Goal: Communication & Community: Answer question/provide support

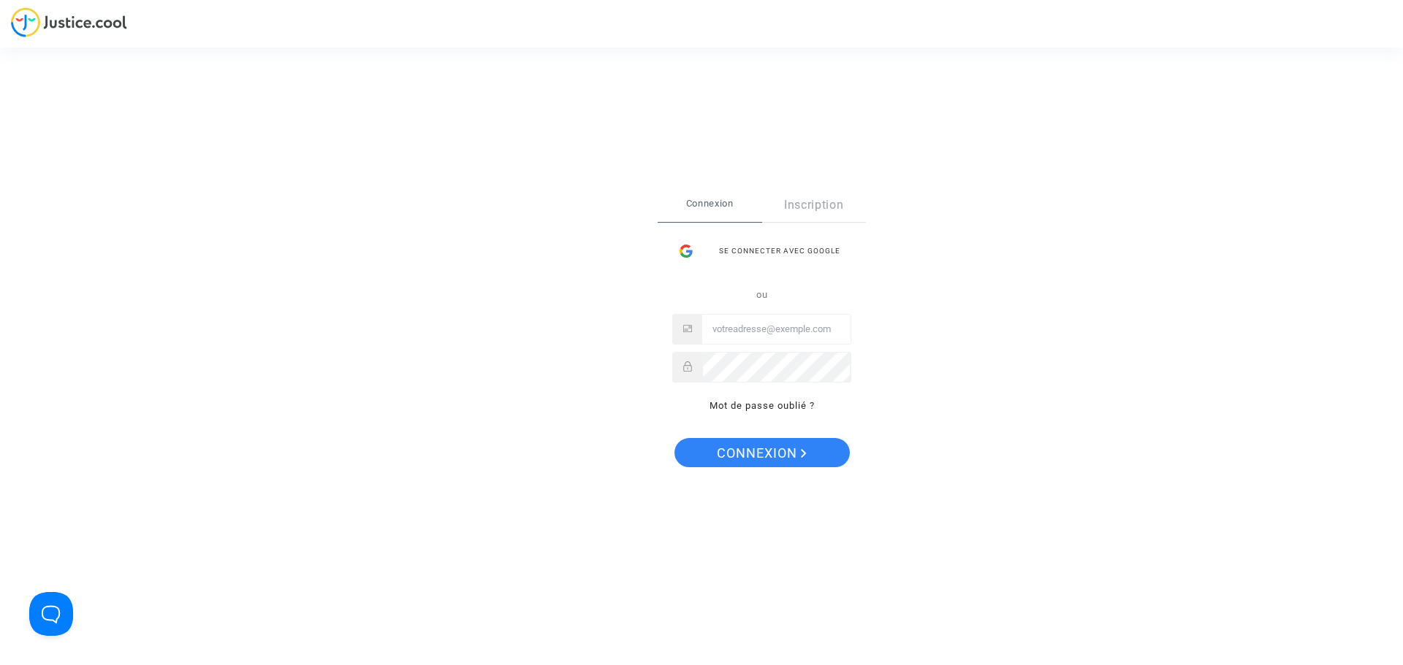
type input "juridique@cozynergy.com"
click at [787, 462] on span "Connexion" at bounding box center [762, 453] width 90 height 31
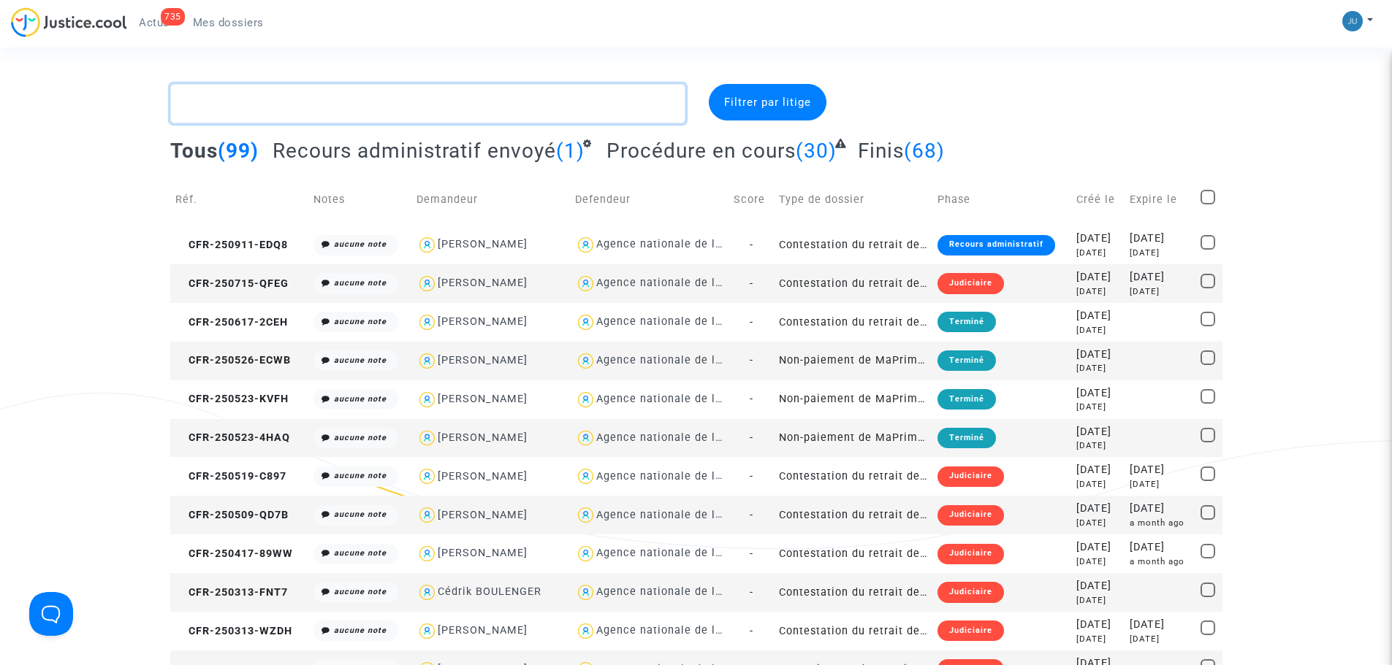
click at [305, 98] on textarea at bounding box center [427, 103] width 515 height 39
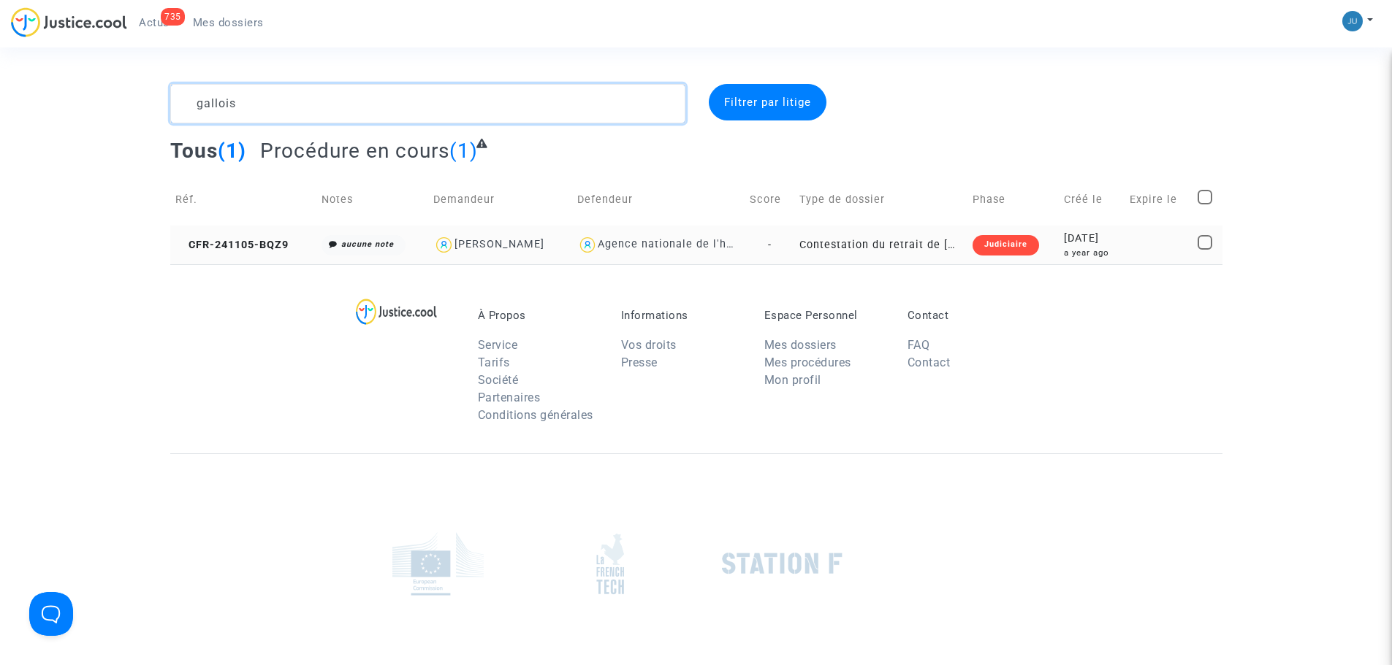
type textarea "gallois"
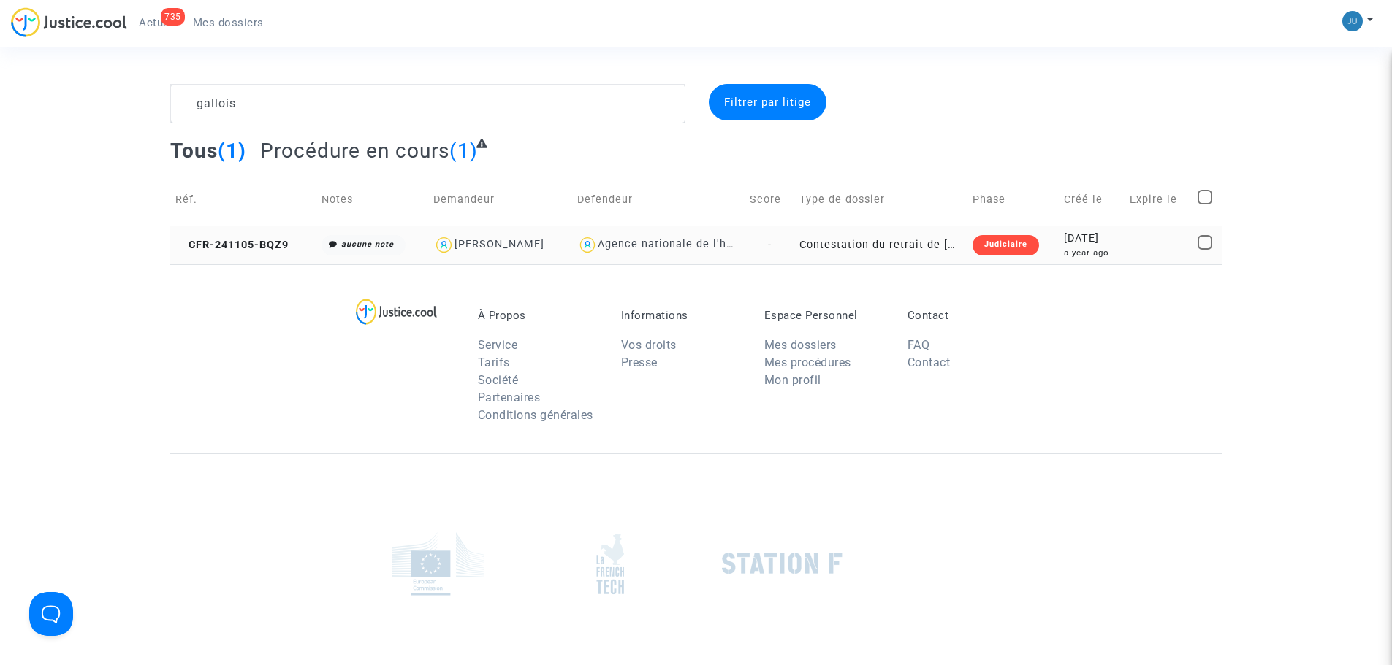
click at [974, 260] on td "Judiciaire" at bounding box center [1012, 245] width 91 height 39
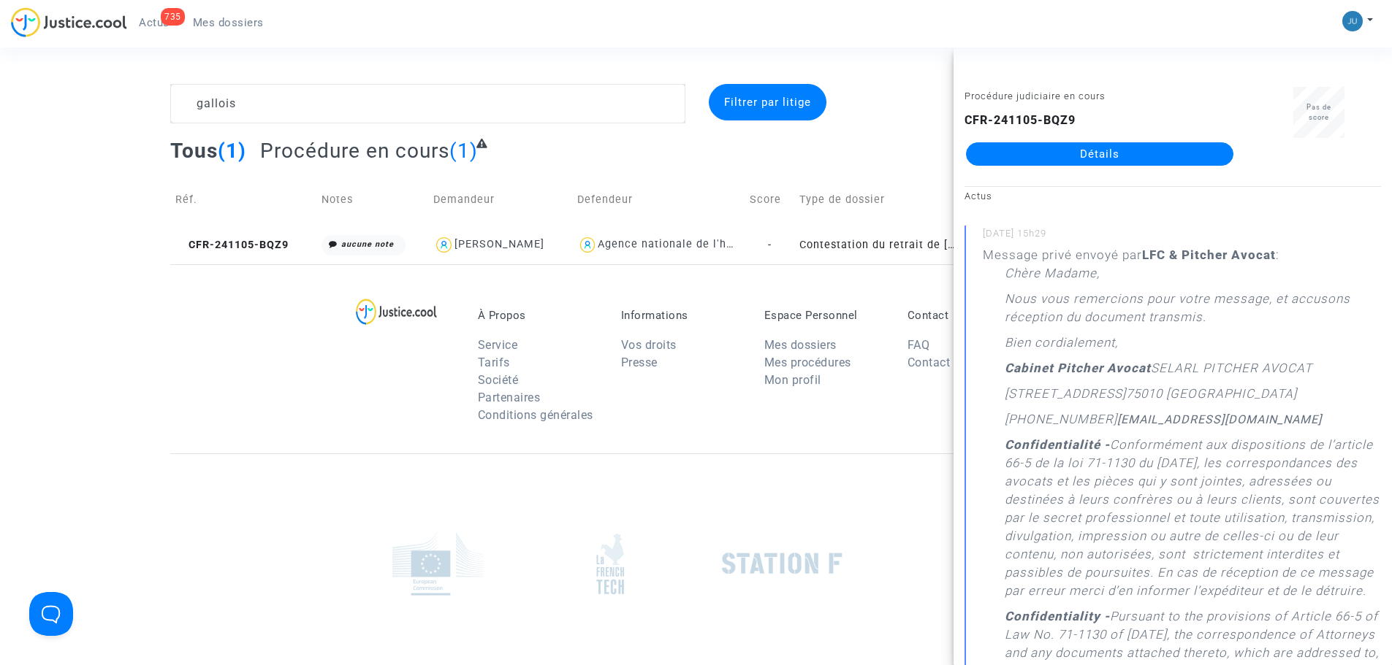
click at [1065, 163] on link "Détails" at bounding box center [1099, 153] width 267 height 23
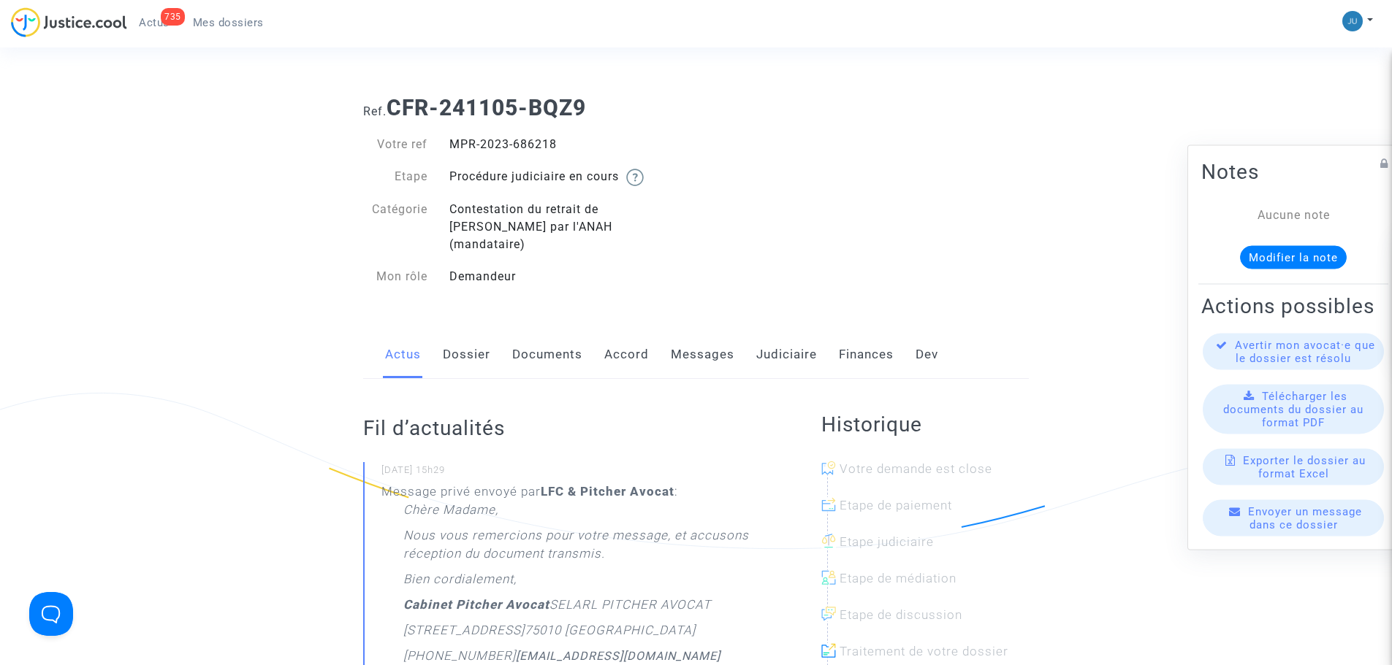
click at [626, 337] on link "Accord" at bounding box center [626, 355] width 45 height 48
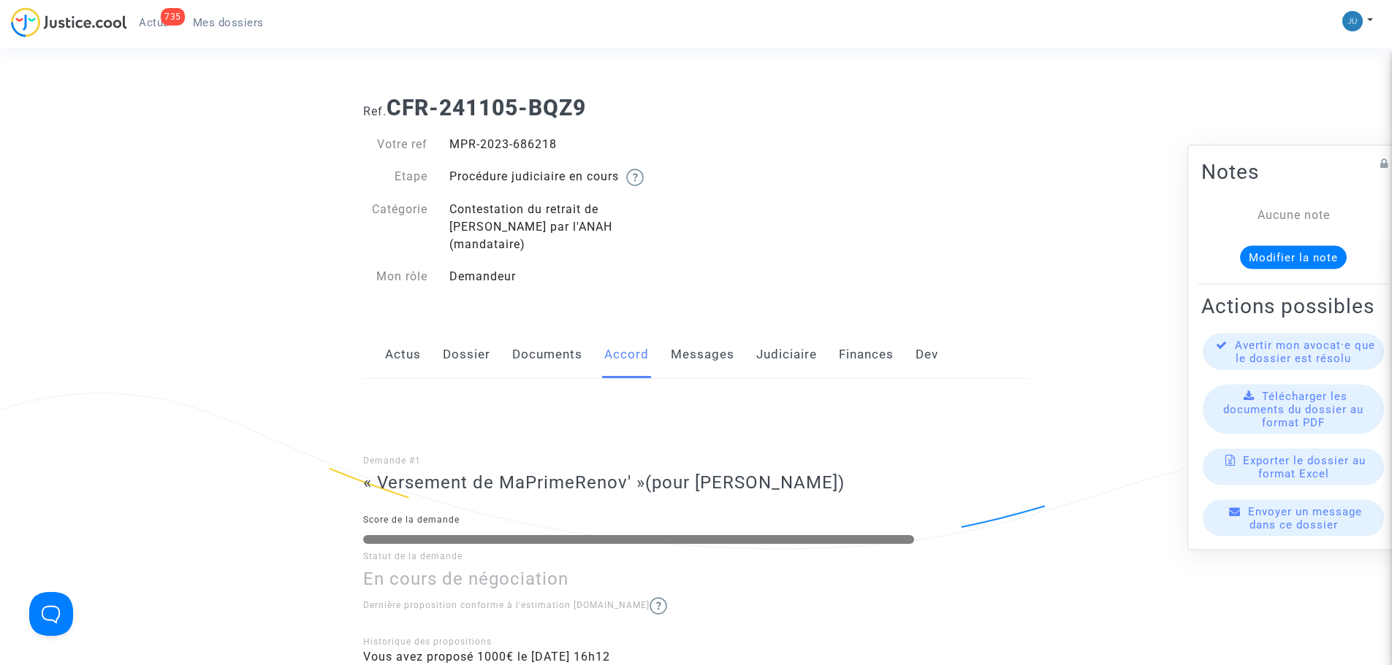
click at [691, 335] on link "Messages" at bounding box center [703, 355] width 64 height 48
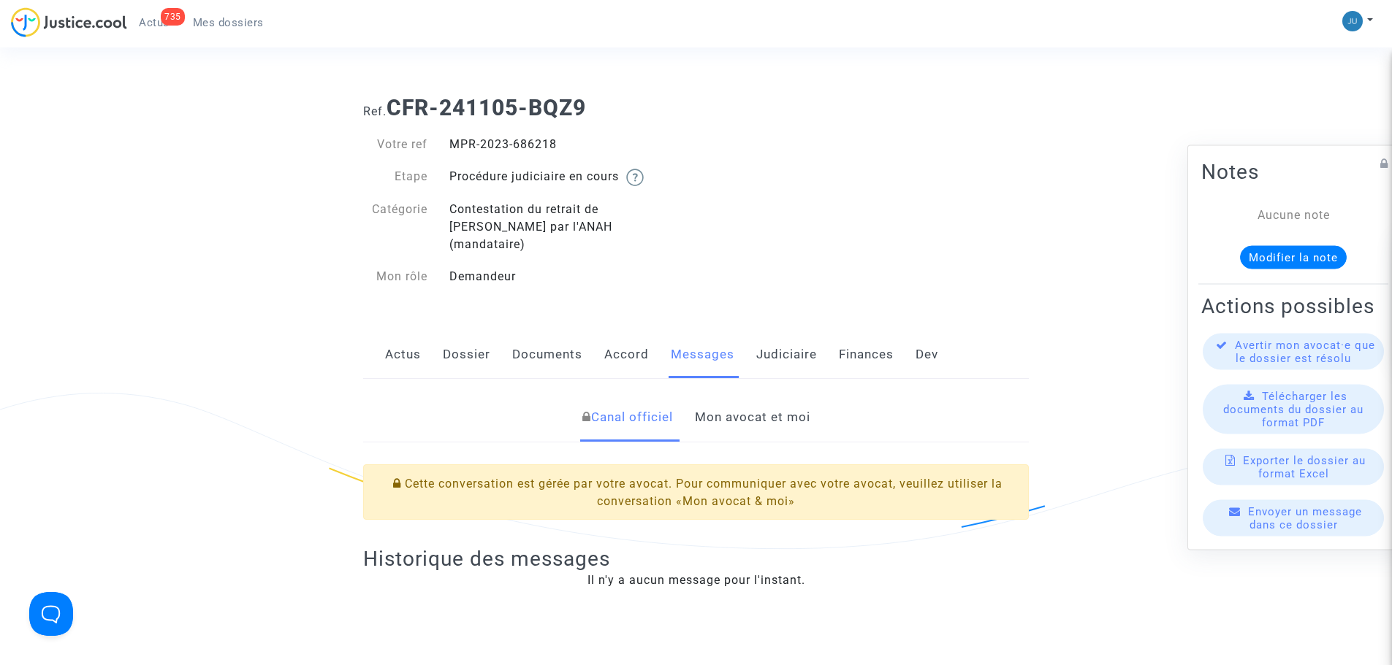
click at [756, 411] on link "Mon avocat et moi" at bounding box center [752, 418] width 115 height 48
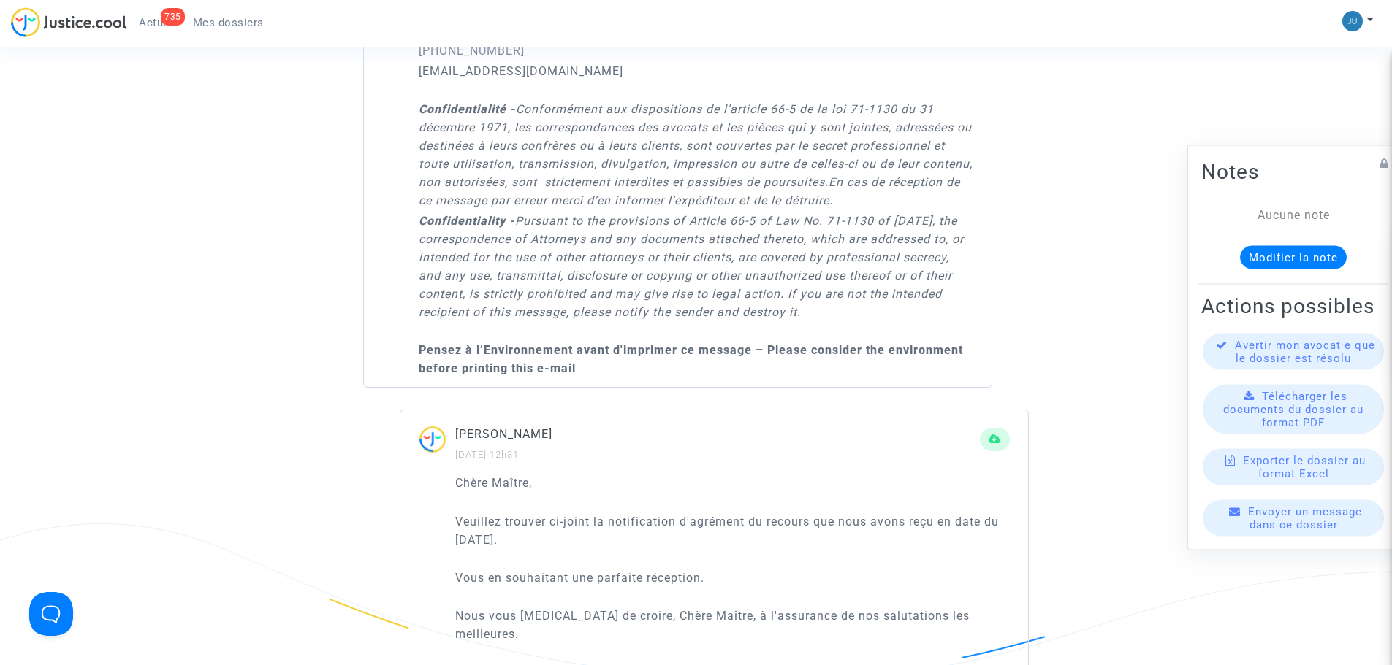
scroll to position [3214, 0]
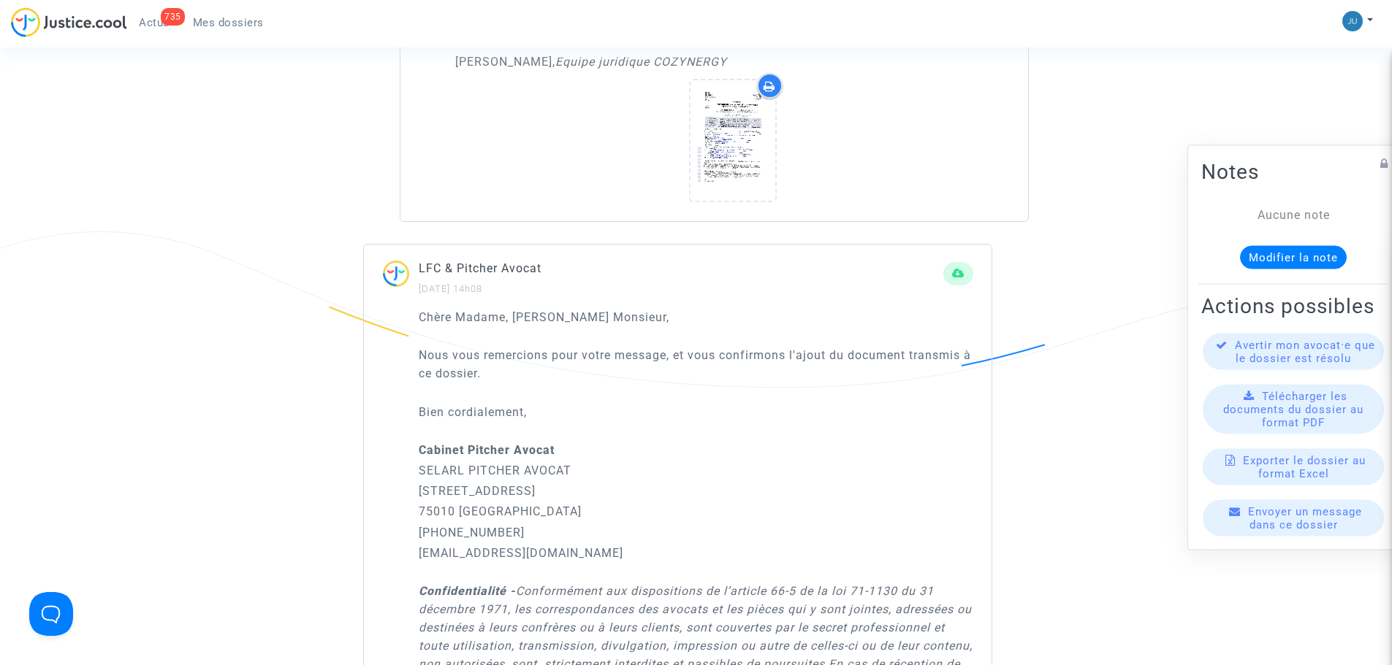
click at [207, 23] on span "Mes dossiers" at bounding box center [228, 22] width 71 height 13
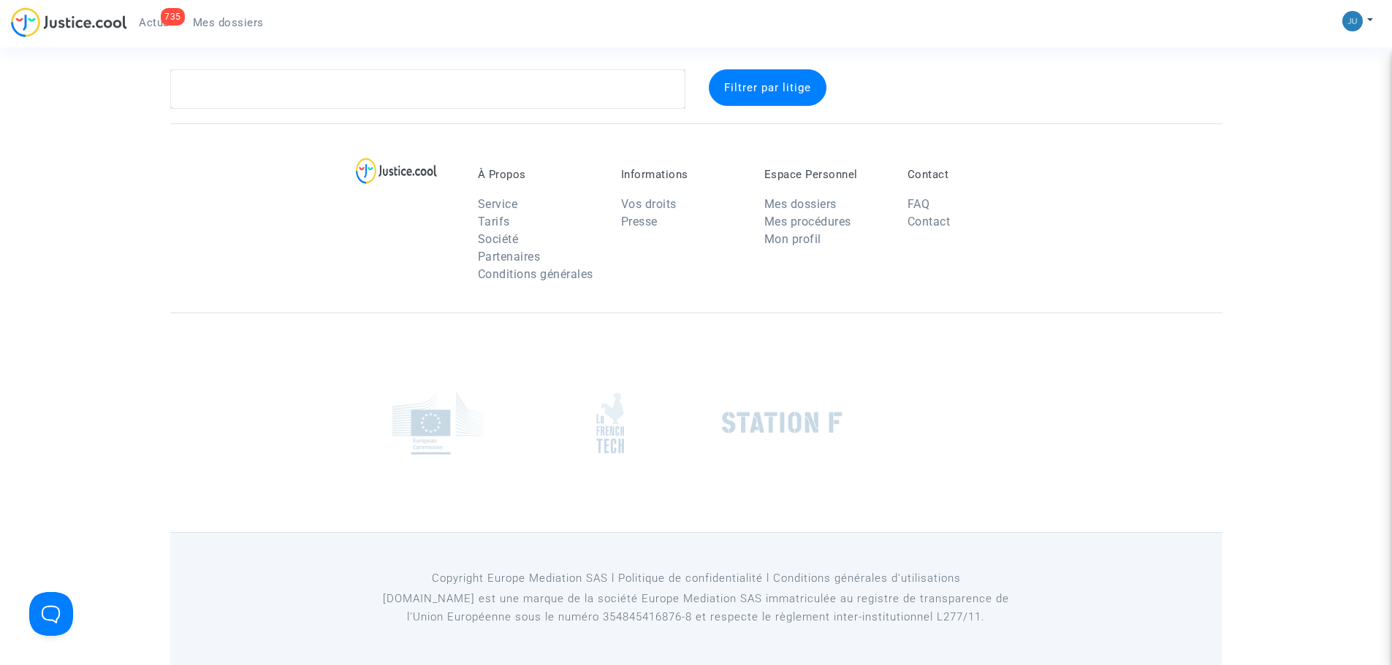
scroll to position [15, 0]
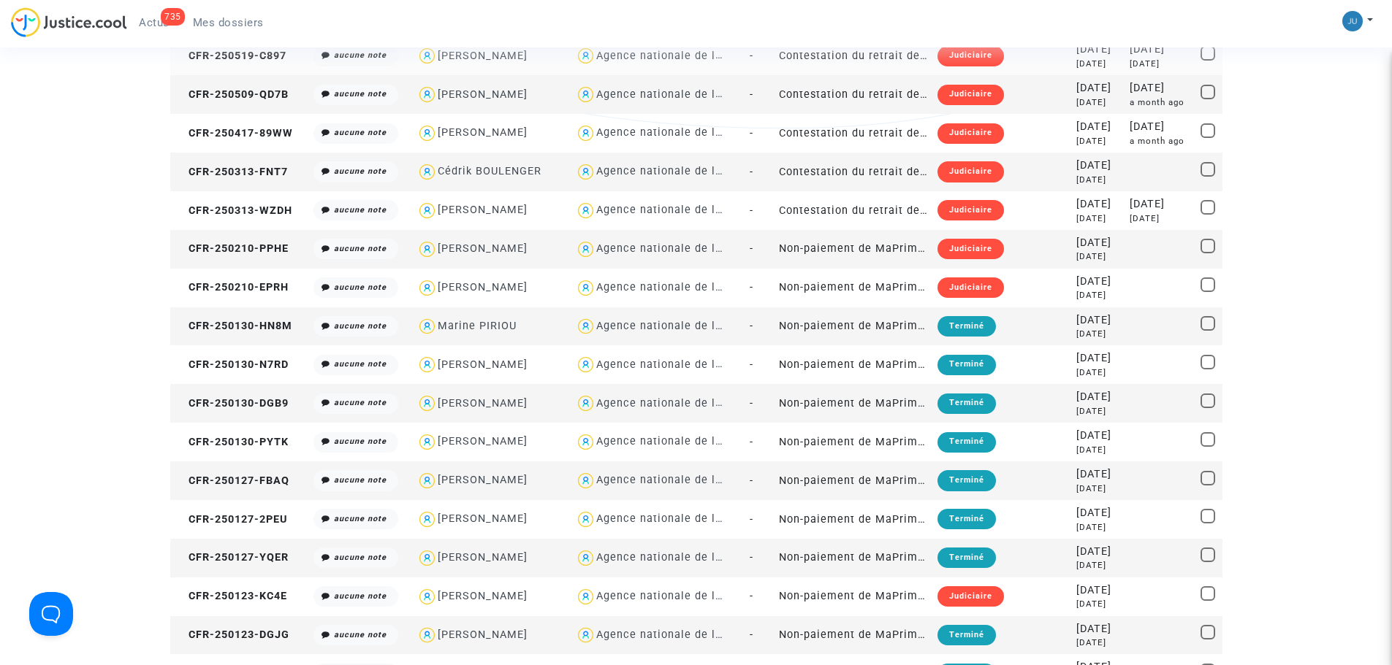
scroll to position [405, 0]
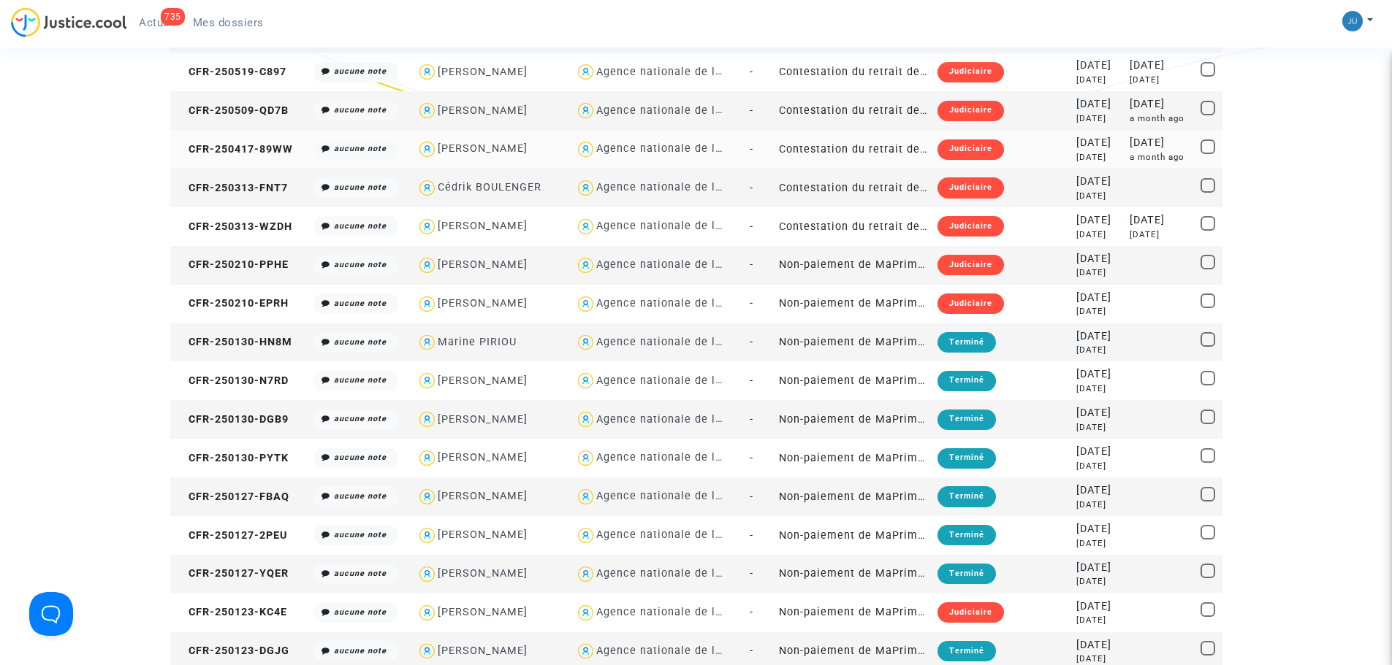
drag, startPoint x: 256, startPoint y: 23, endPoint x: 308, endPoint y: 148, distance: 135.9
click at [256, 23] on span "Mes dossiers" at bounding box center [228, 22] width 71 height 13
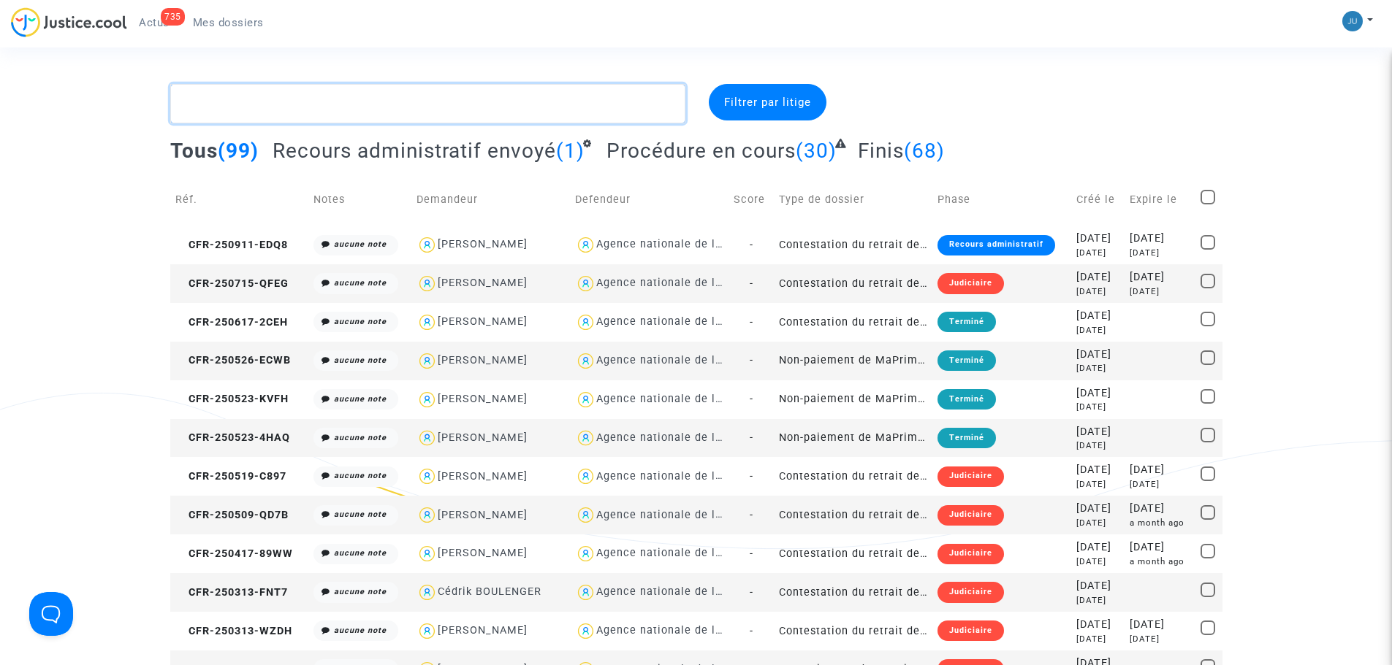
click at [253, 93] on textarea at bounding box center [427, 103] width 515 height 39
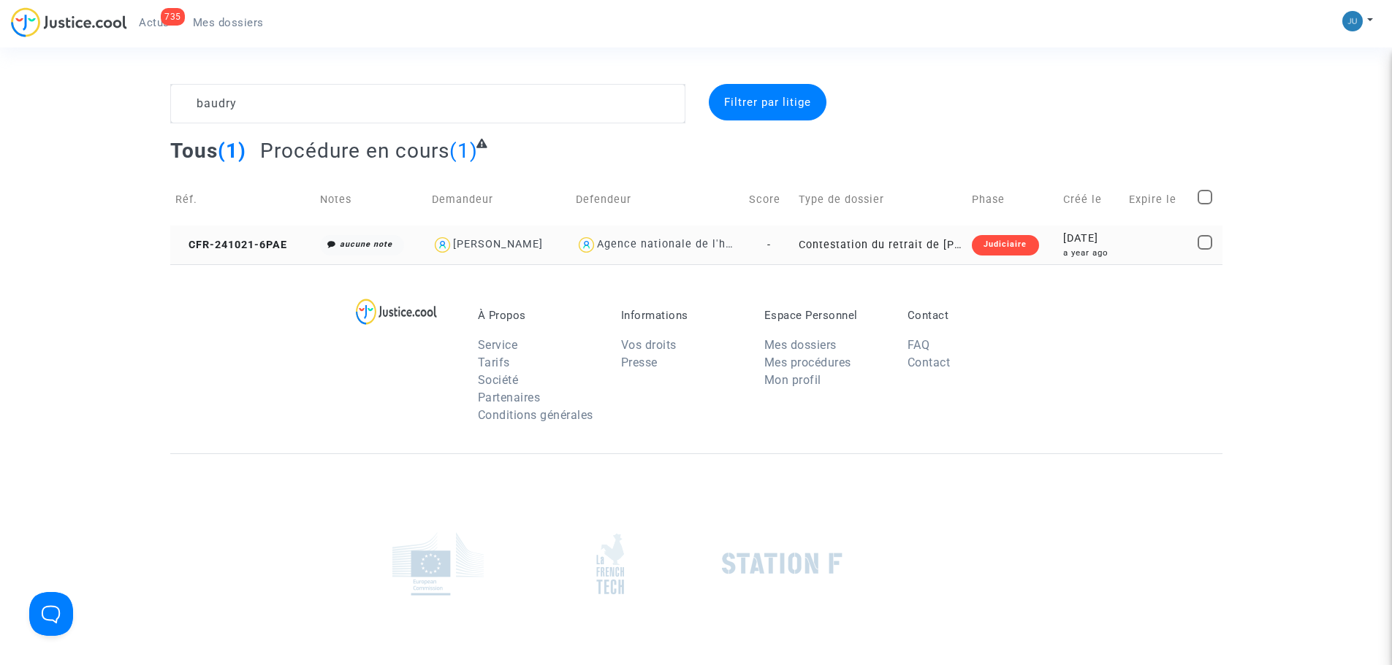
click at [642, 240] on div "Agence nationale de l'habitat" at bounding box center [677, 244] width 161 height 12
type textarea "baudry @"Agence nationale de l'habitat""
click at [1023, 245] on div "Judiciaire" at bounding box center [1005, 245] width 66 height 20
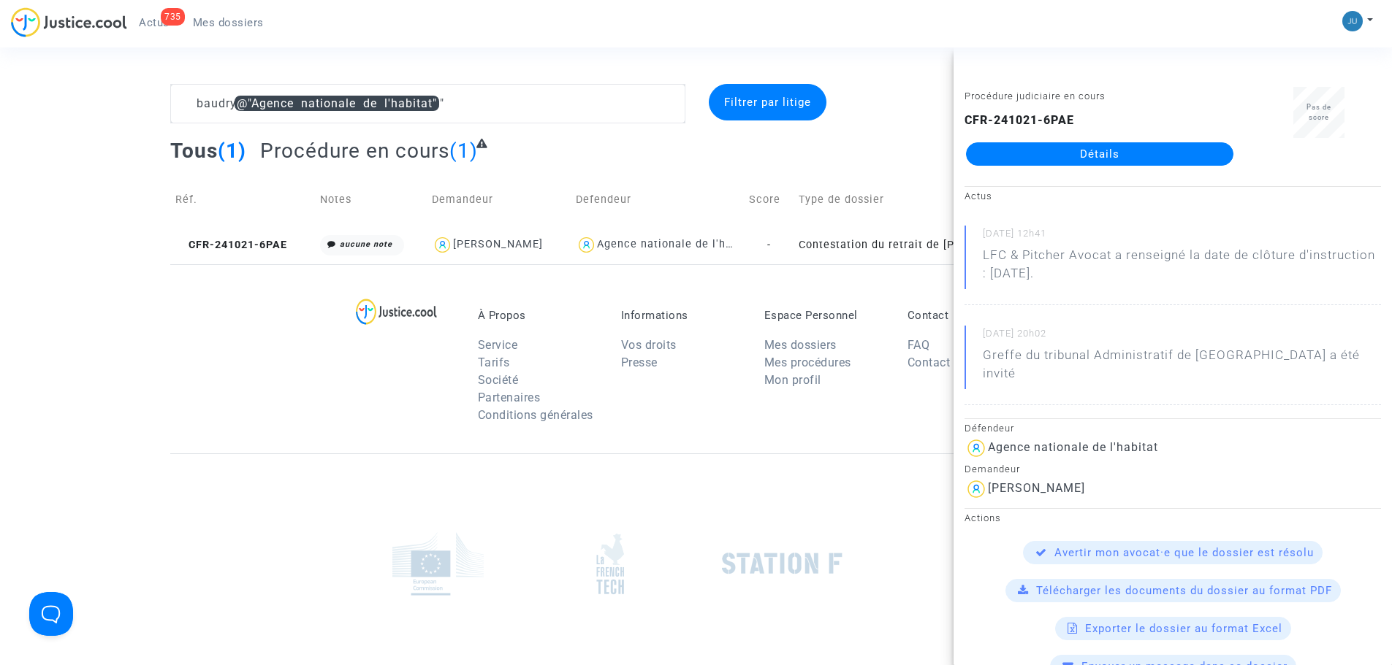
click at [1091, 165] on link "Détails" at bounding box center [1099, 153] width 267 height 23
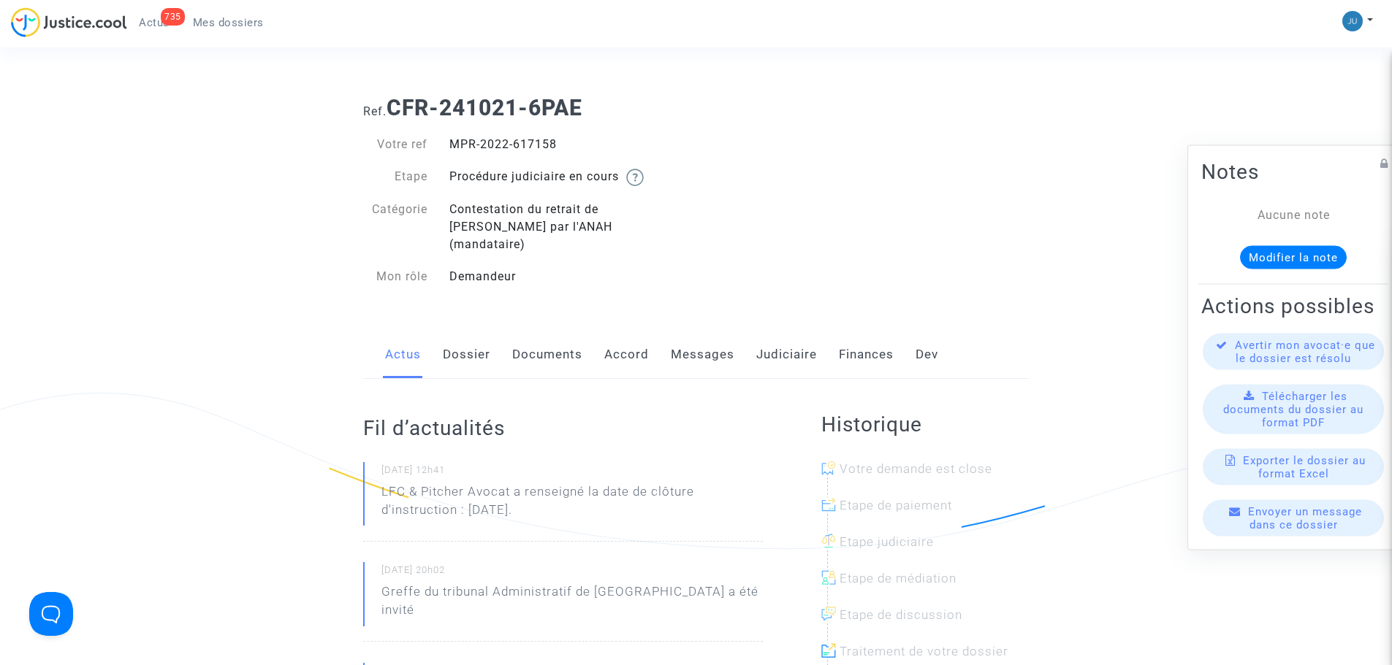
click at [701, 347] on link "Messages" at bounding box center [703, 355] width 64 height 48
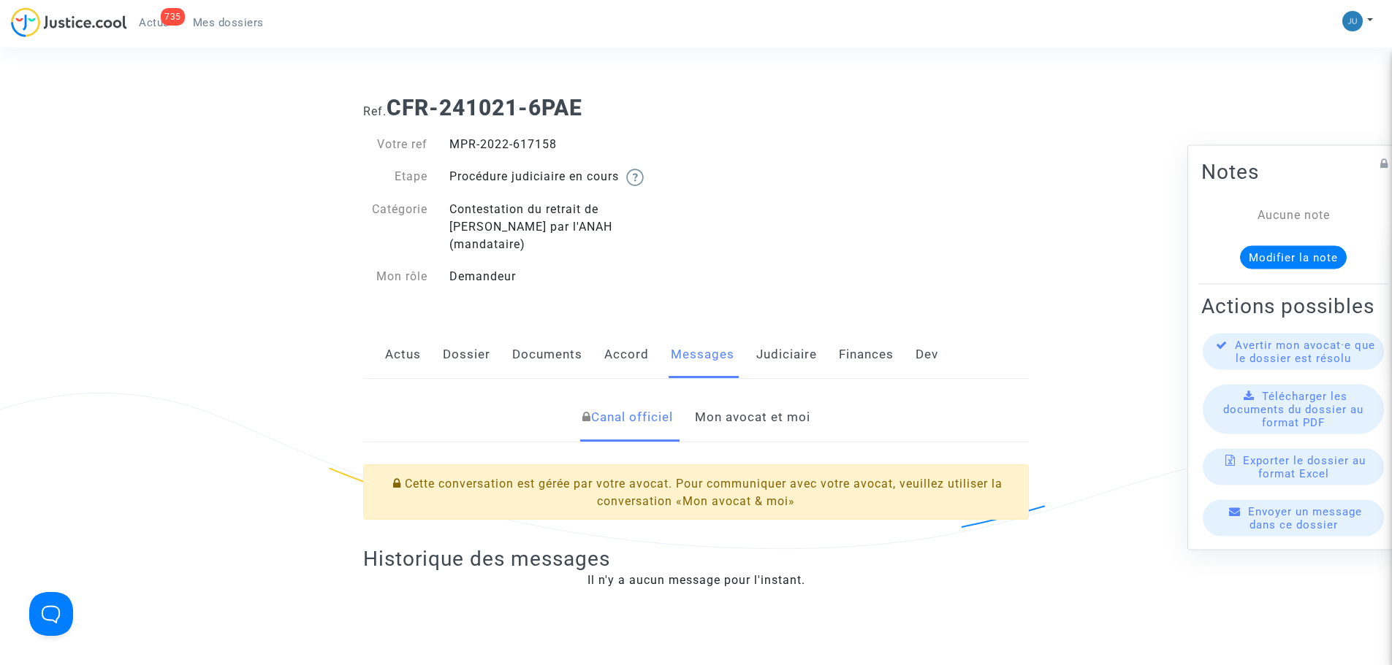
click at [719, 396] on link "Mon avocat et moi" at bounding box center [752, 418] width 115 height 48
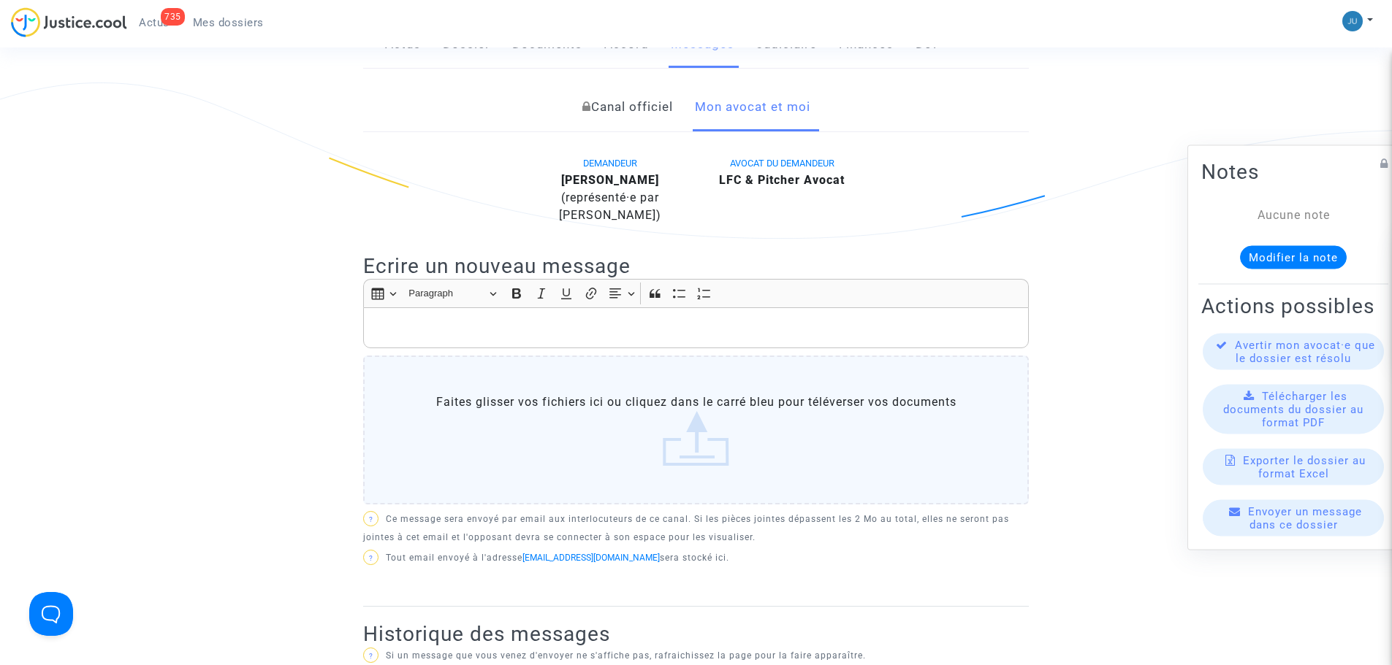
scroll to position [365, 0]
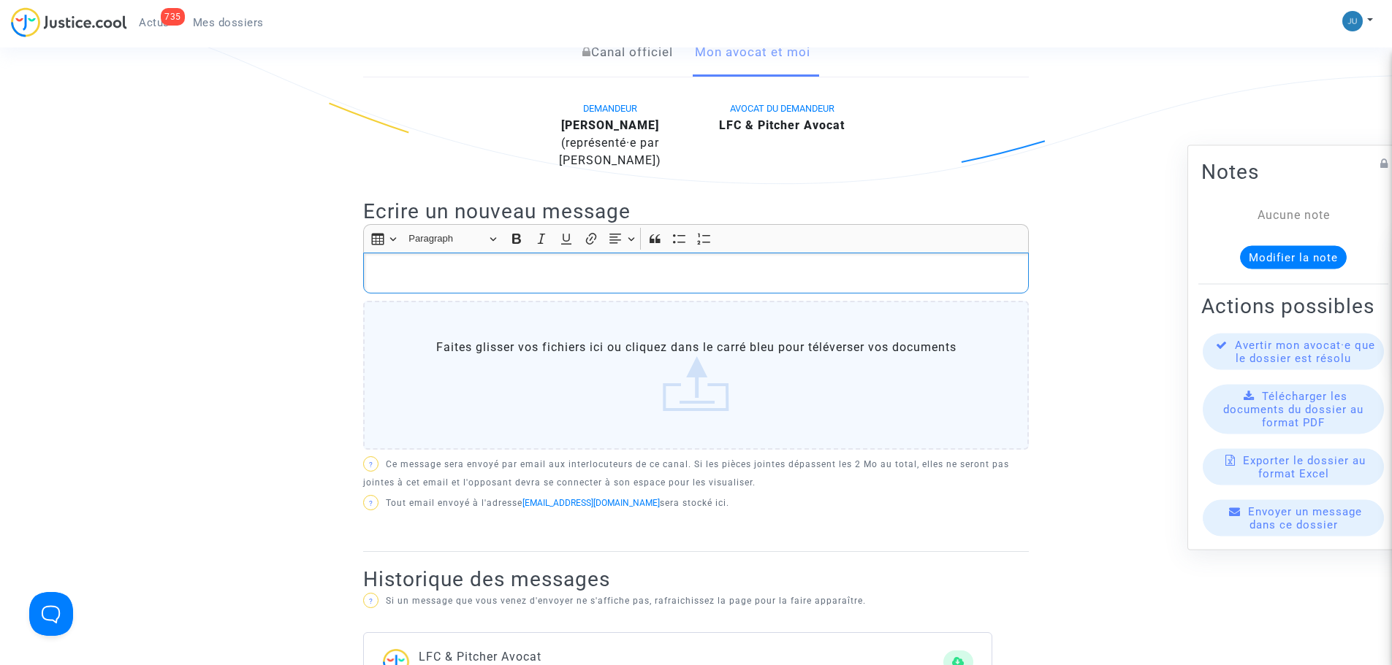
click at [402, 253] on div "Rich Text Editor, main" at bounding box center [695, 273] width 665 height 41
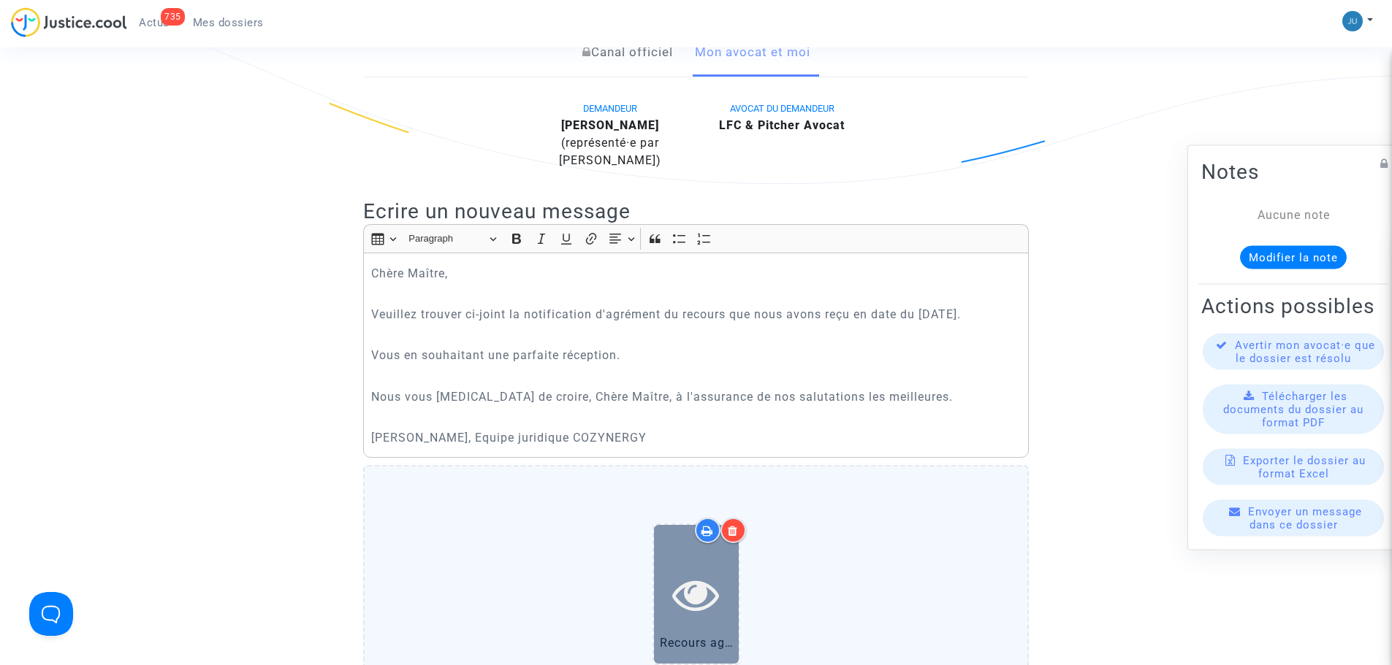
drag, startPoint x: 703, startPoint y: 598, endPoint x: 703, endPoint y: 580, distance: 17.5
click at [703, 580] on icon at bounding box center [695, 594] width 47 height 47
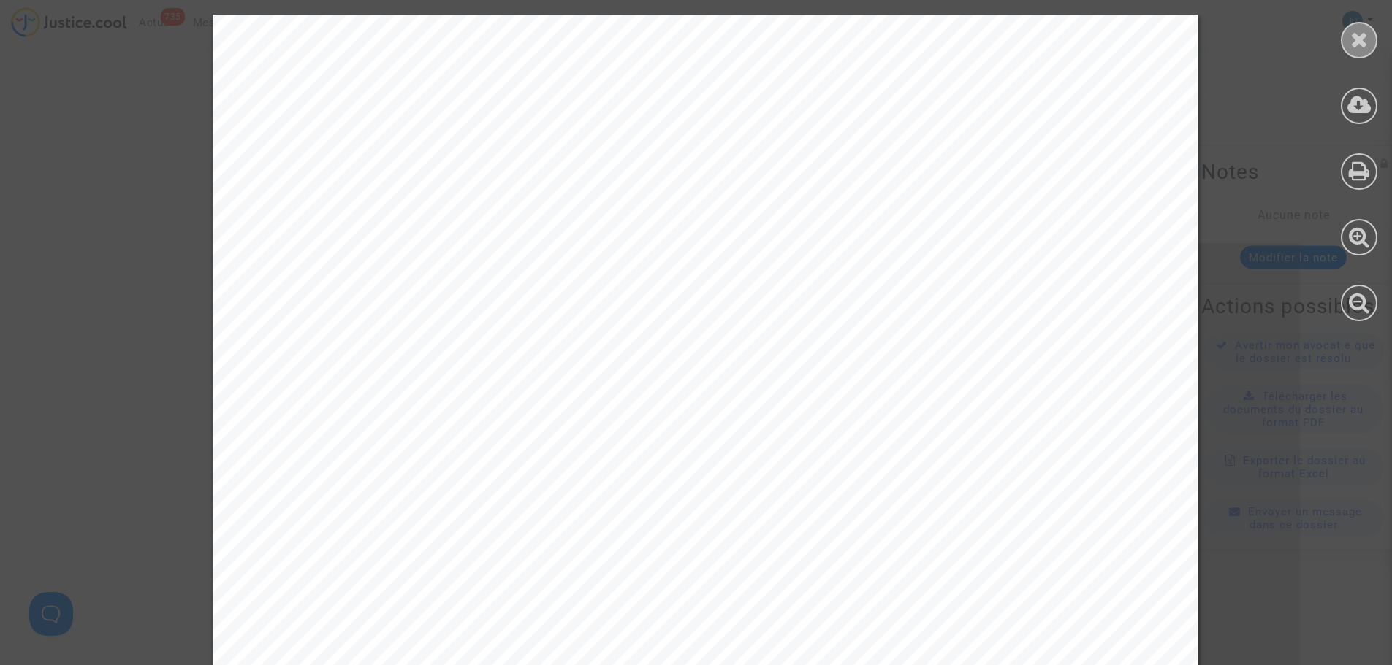
click at [1355, 41] on icon at bounding box center [1359, 39] width 18 height 22
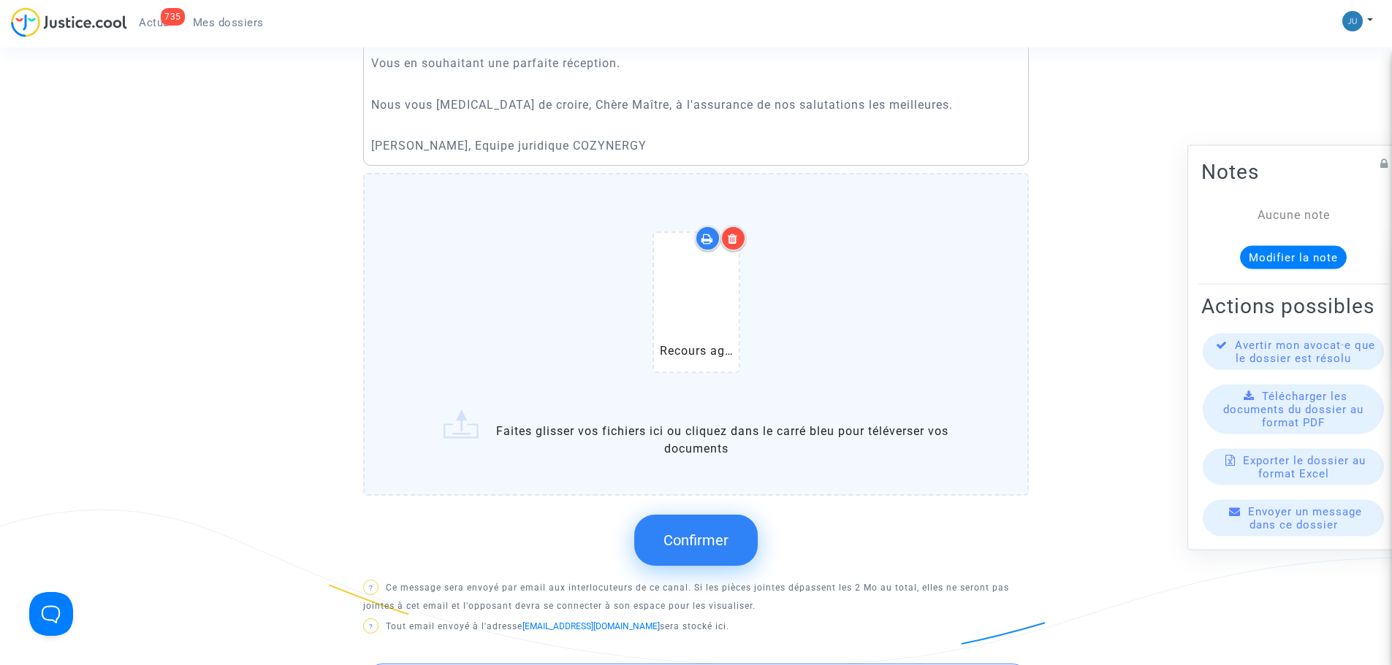
scroll to position [584, 0]
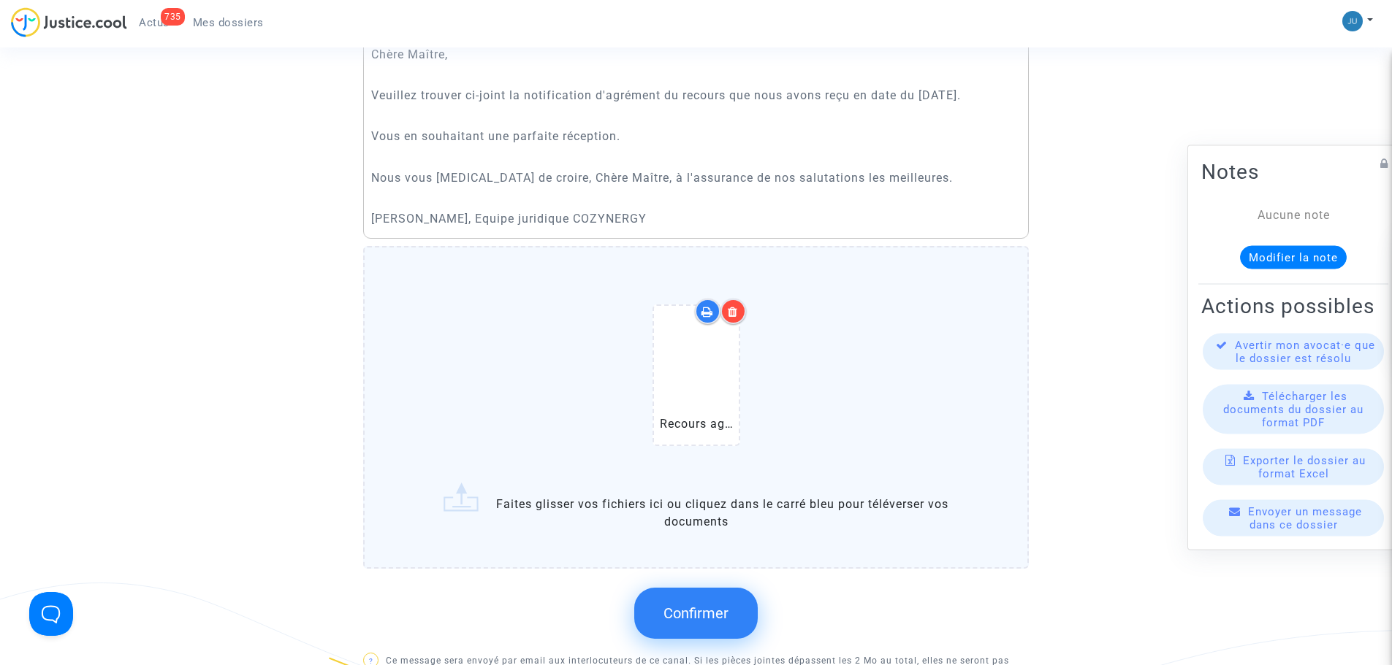
click at [708, 625] on button "Confirmer" at bounding box center [695, 613] width 123 height 51
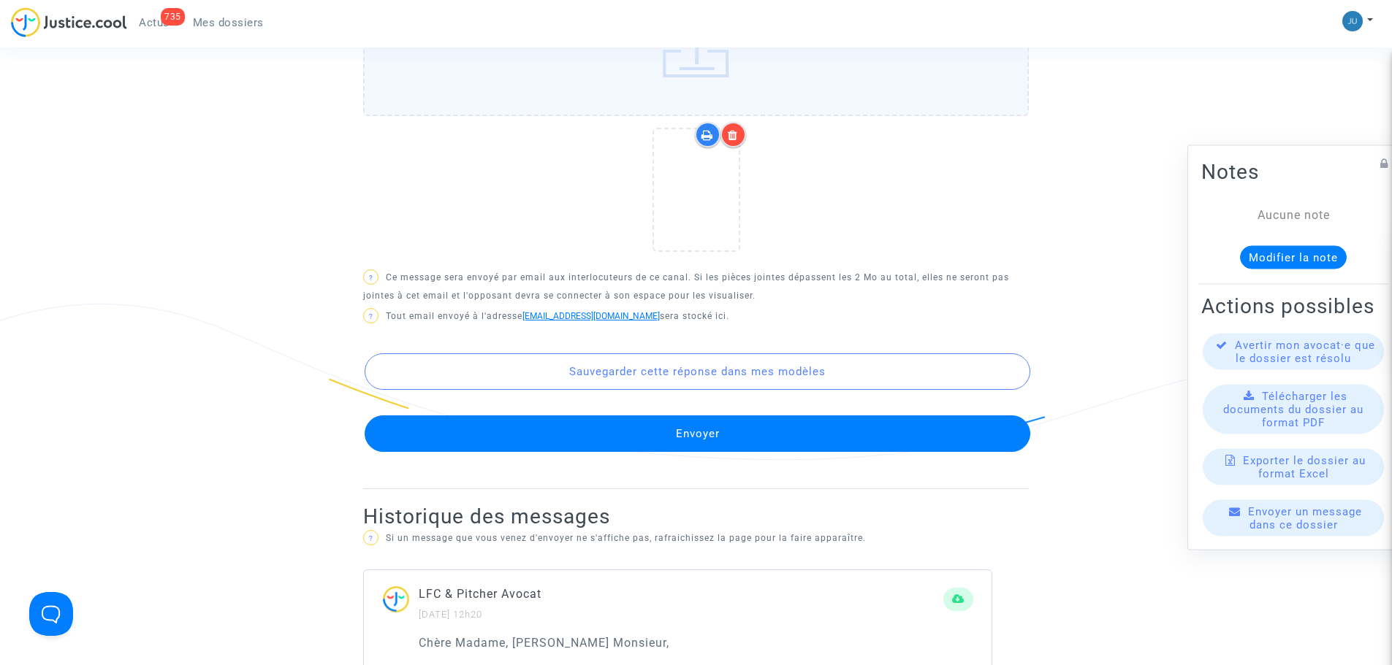
scroll to position [877, 0]
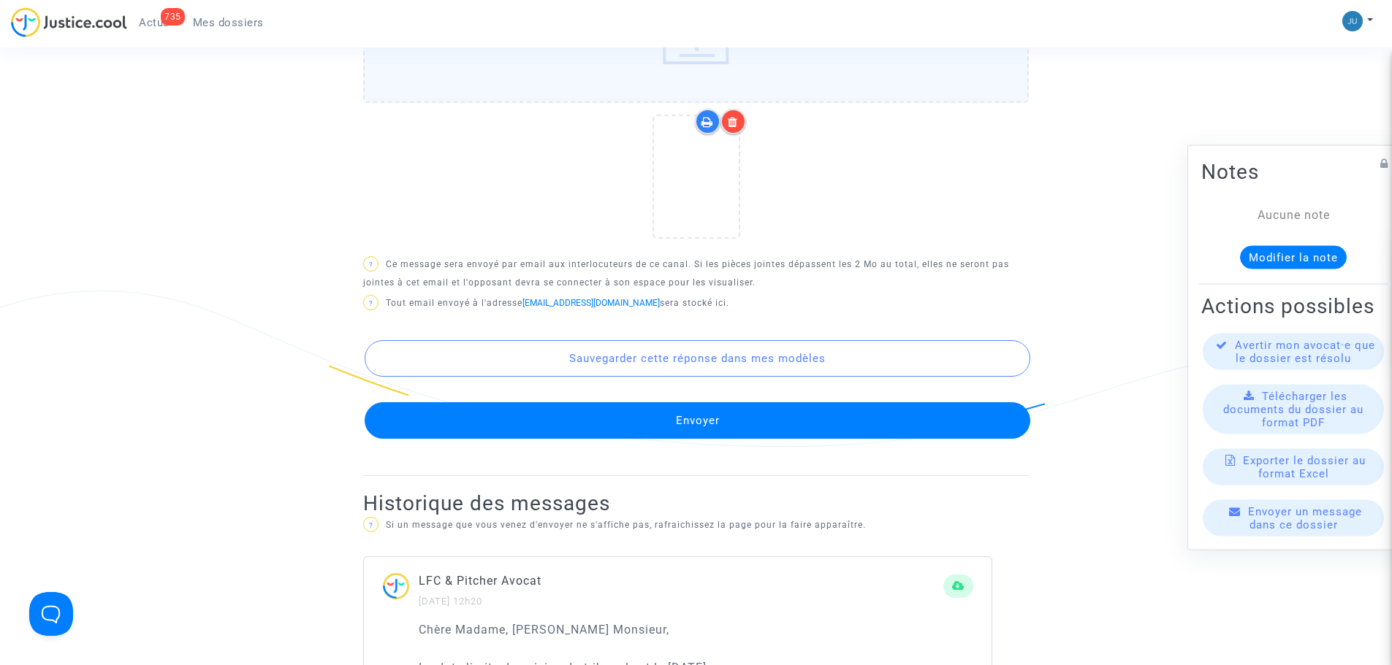
click at [677, 427] on button "Envoyer" at bounding box center [697, 421] width 665 height 37
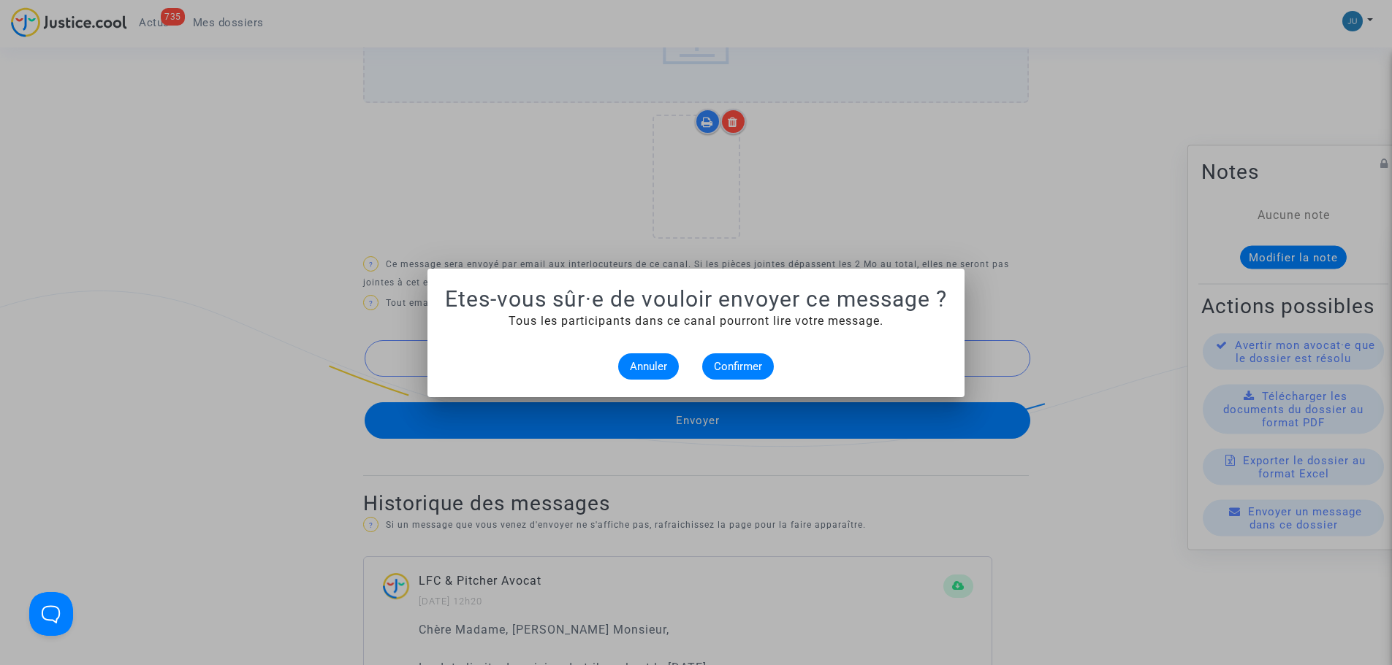
scroll to position [0, 0]
click at [752, 365] on span "Confirmer" at bounding box center [738, 366] width 48 height 13
